Goal: Information Seeking & Learning: Learn about a topic

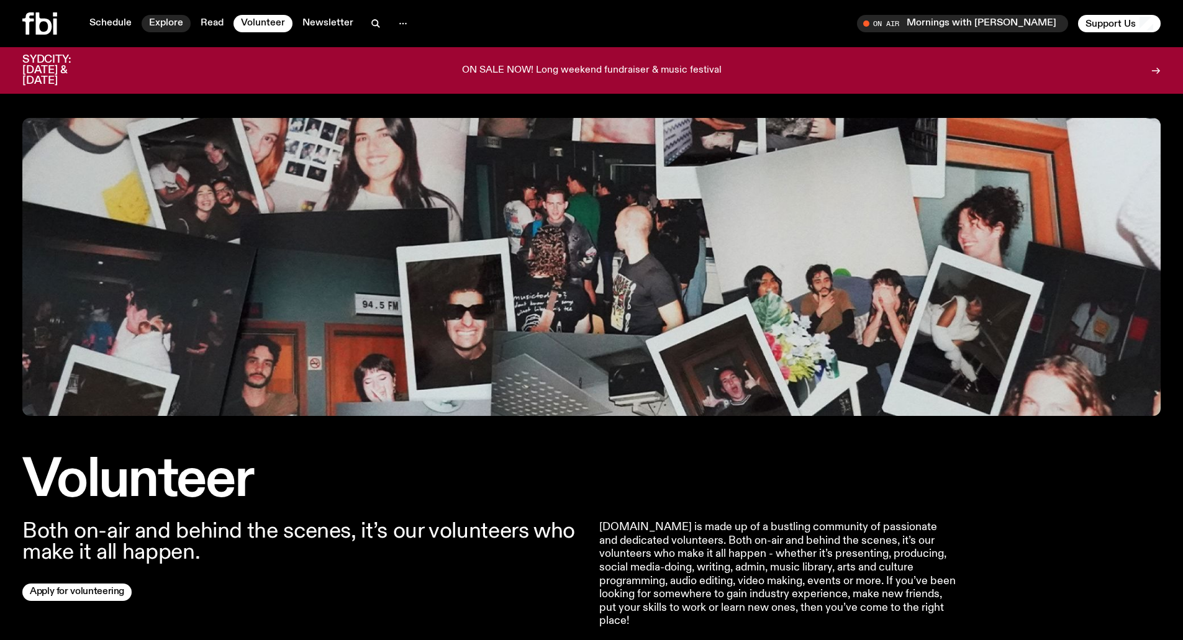
click at [176, 22] on link "Explore" at bounding box center [166, 23] width 49 height 17
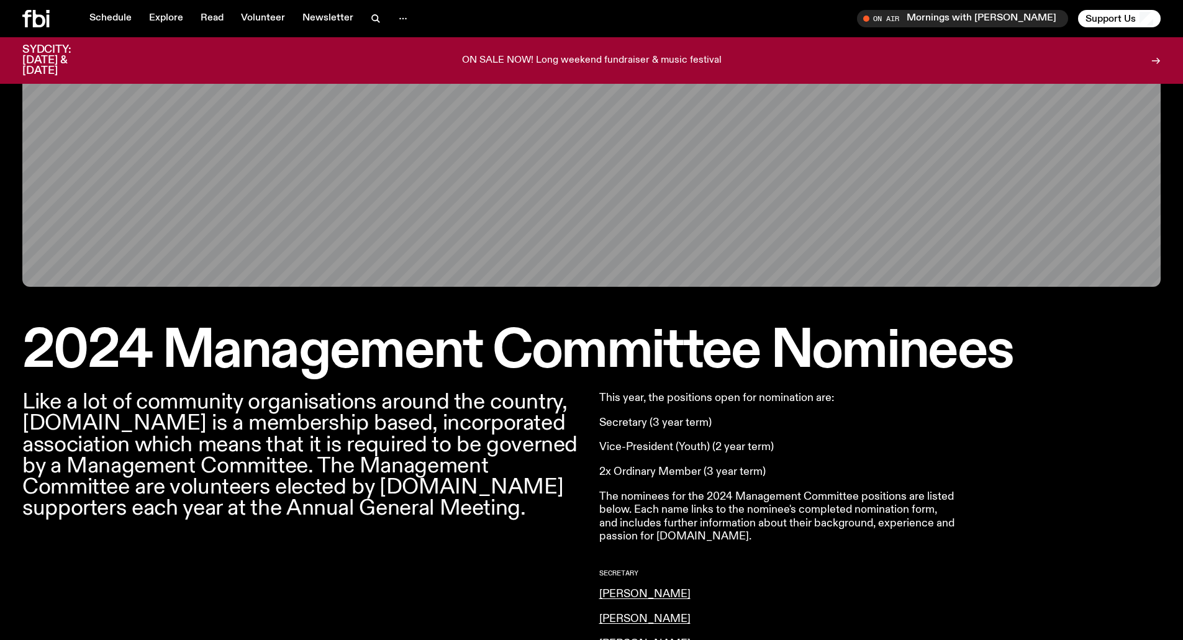
scroll to position [119, 0]
drag, startPoint x: 749, startPoint y: 407, endPoint x: 613, endPoint y: 410, distance: 135.5
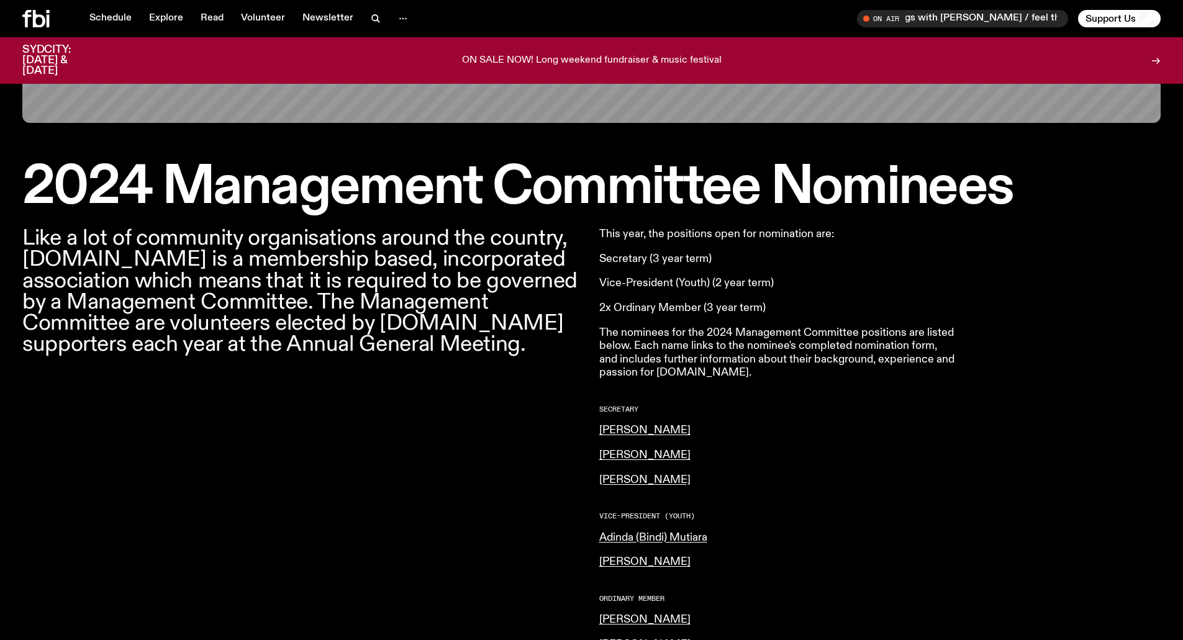
scroll to position [305, 0]
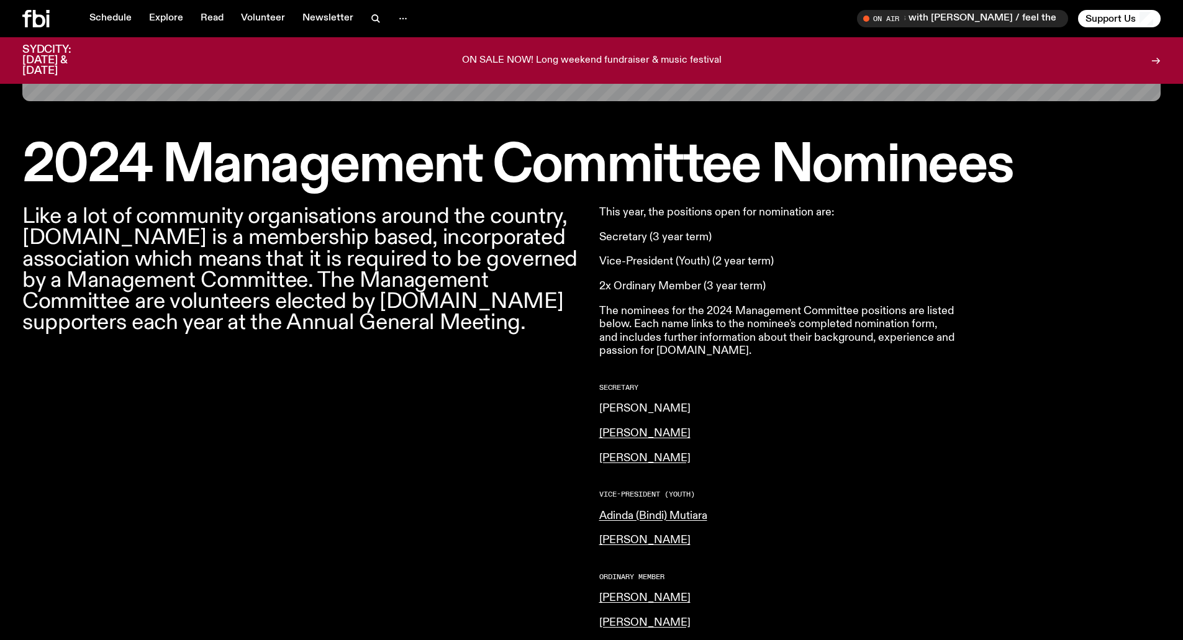
click at [649, 412] on link "[PERSON_NAME]" at bounding box center [644, 408] width 91 height 11
